Goal: Ask a question

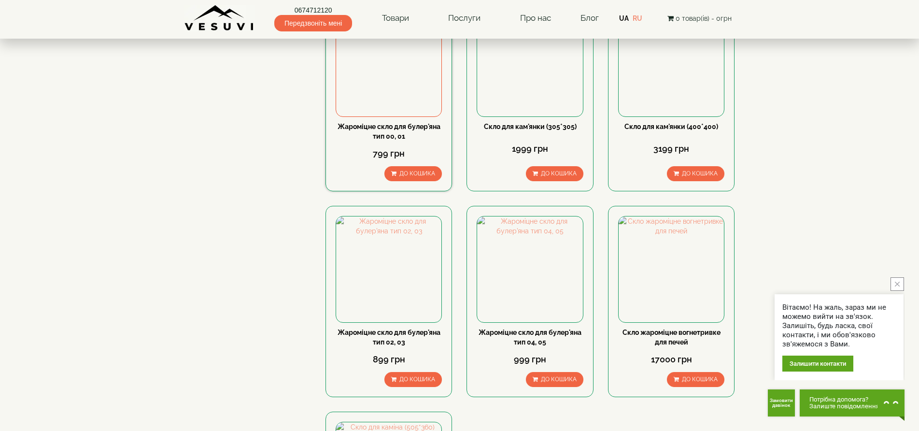
scroll to position [145, 0]
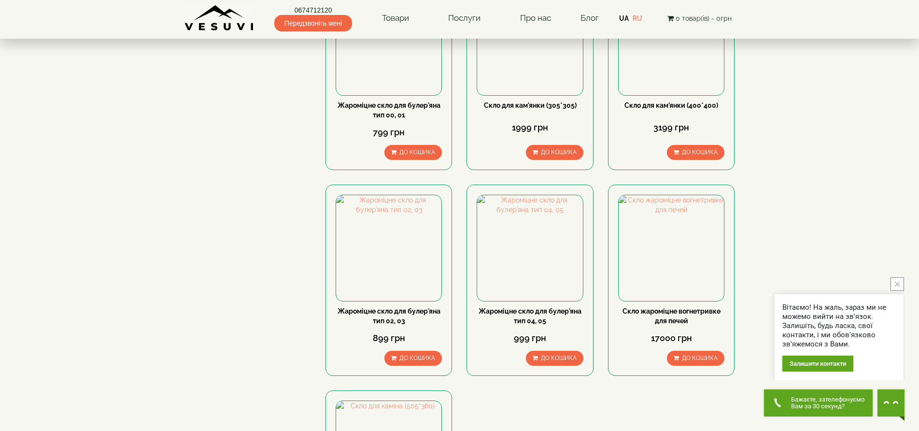
click at [778, 400] on icon "Get Call button" at bounding box center [778, 403] width 10 height 10
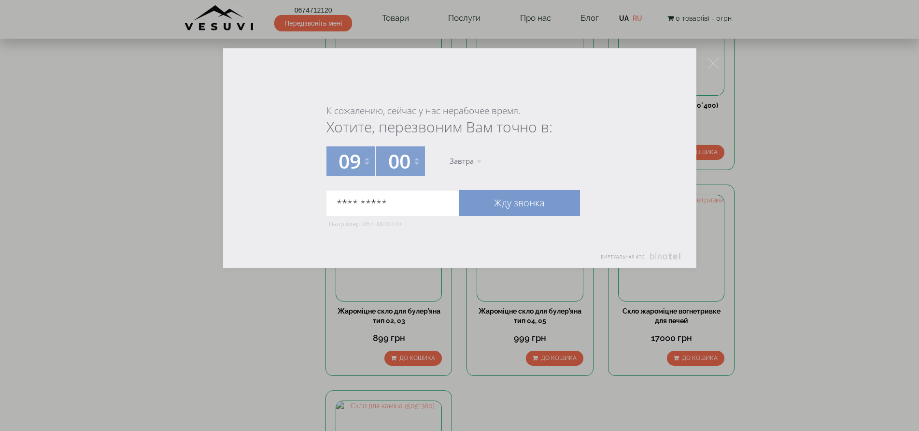
type input "**********"
click at [515, 202] on link "Жду звонка" at bounding box center [519, 203] width 121 height 26
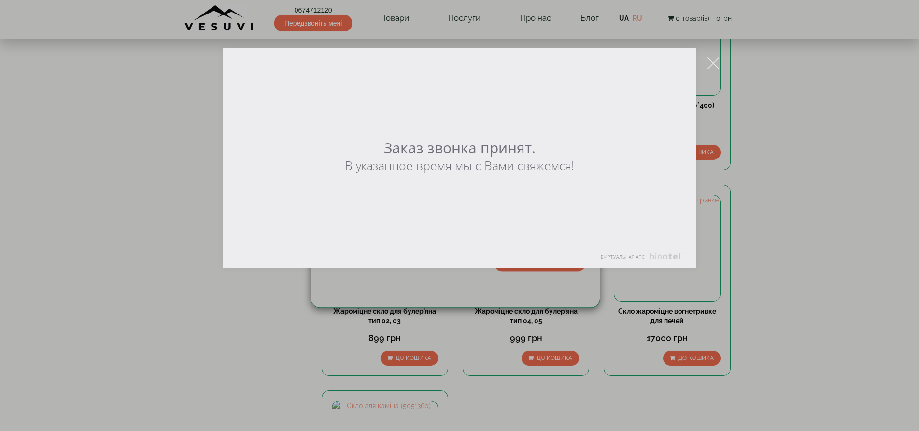
click at [714, 62] on icon at bounding box center [714, 63] width 12 height 12
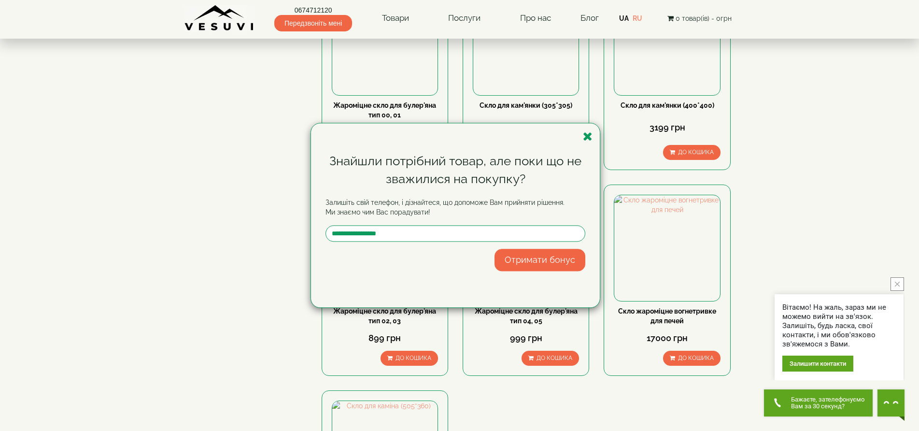
click at [775, 400] on icon "Get Call button" at bounding box center [777, 403] width 7 height 9
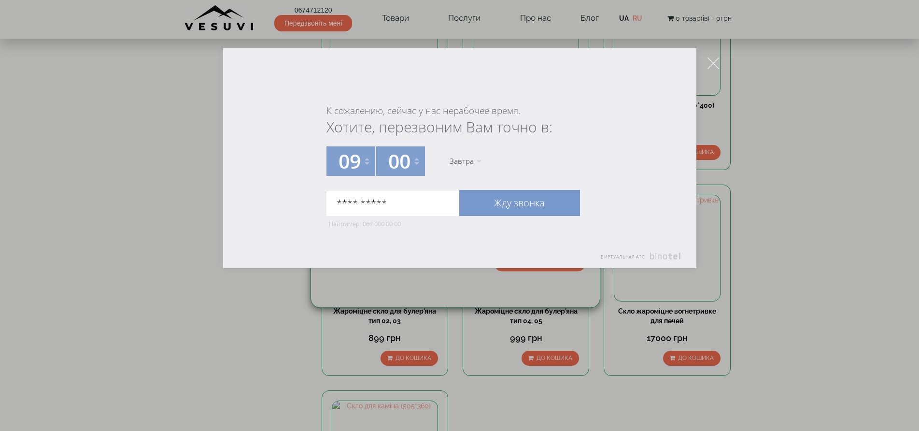
type input "**********"
click at [502, 203] on link "Жду звонка" at bounding box center [519, 203] width 121 height 26
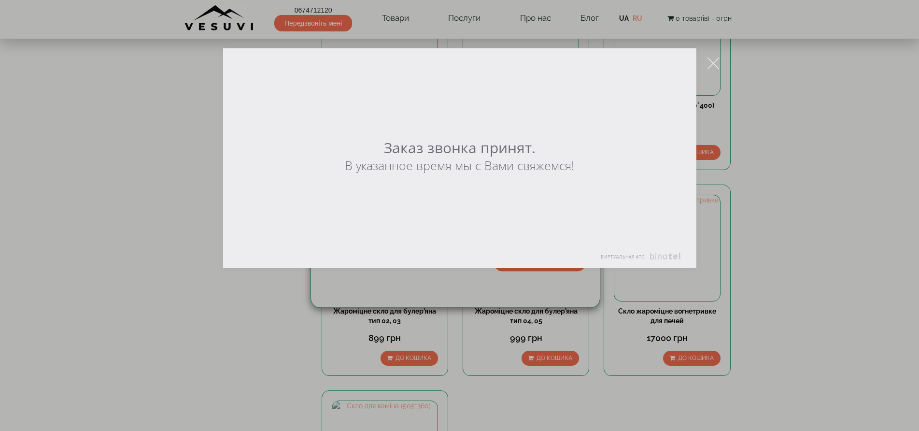
click at [714, 59] on icon at bounding box center [714, 63] width 12 height 12
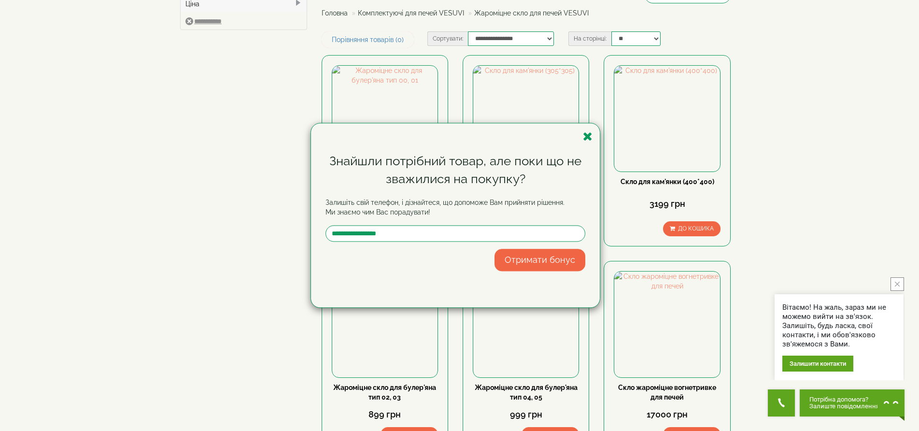
scroll to position [0, 0]
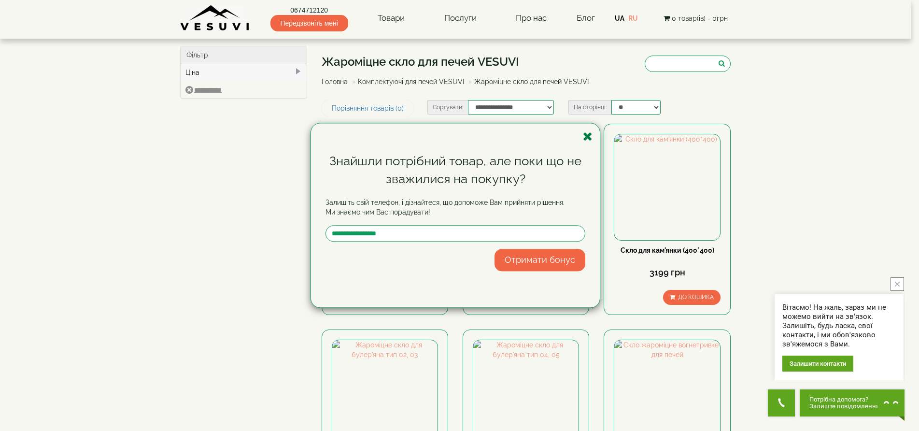
click at [585, 135] on icon "button" at bounding box center [588, 136] width 10 height 12
